Goal: Information Seeking & Learning: Learn about a topic

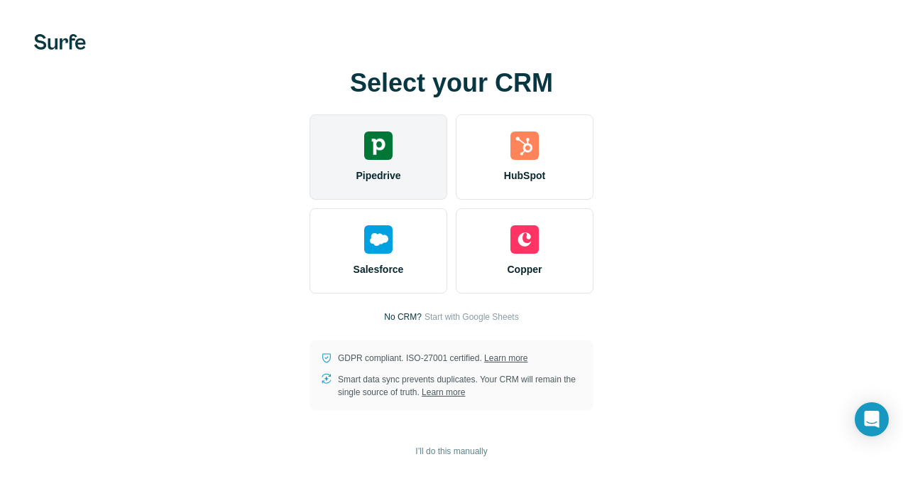
click at [358, 153] on div "Pipedrive" at bounding box center [379, 156] width 138 height 85
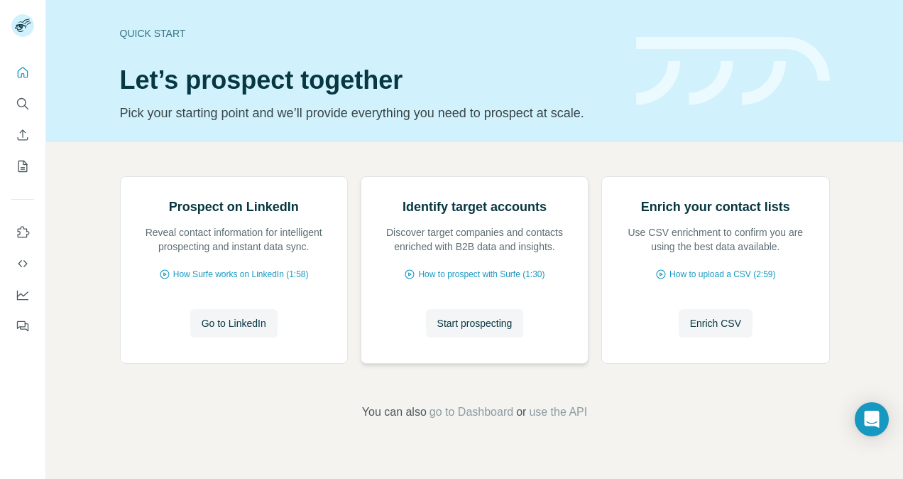
scroll to position [71, 0]
click at [255, 280] on span "How Surfe works on LinkedIn (1:58)" at bounding box center [241, 274] width 136 height 13
click at [478, 280] on span "How to prospect with Surfe (1:30)" at bounding box center [481, 274] width 126 height 13
click at [727, 280] on span "How to upload a CSV (2:59)" at bounding box center [723, 274] width 106 height 13
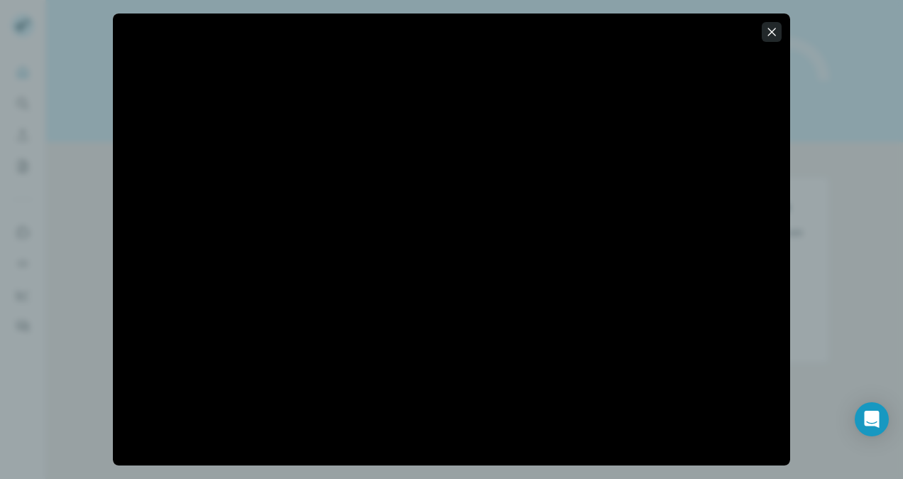
click at [770, 30] on icon "button" at bounding box center [772, 32] width 8 height 8
